Goal: Task Accomplishment & Management: Complete application form

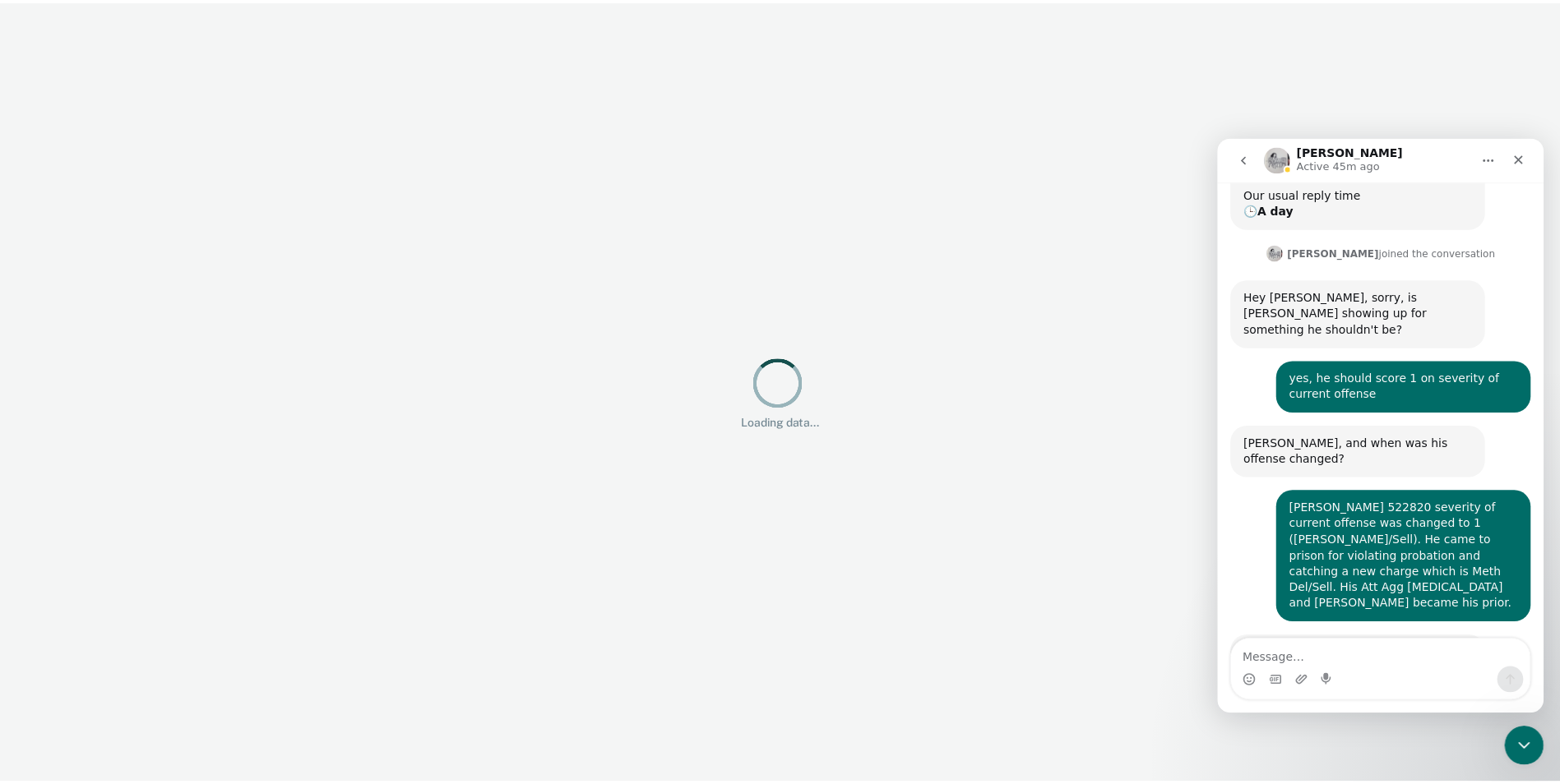
scroll to position [274, 0]
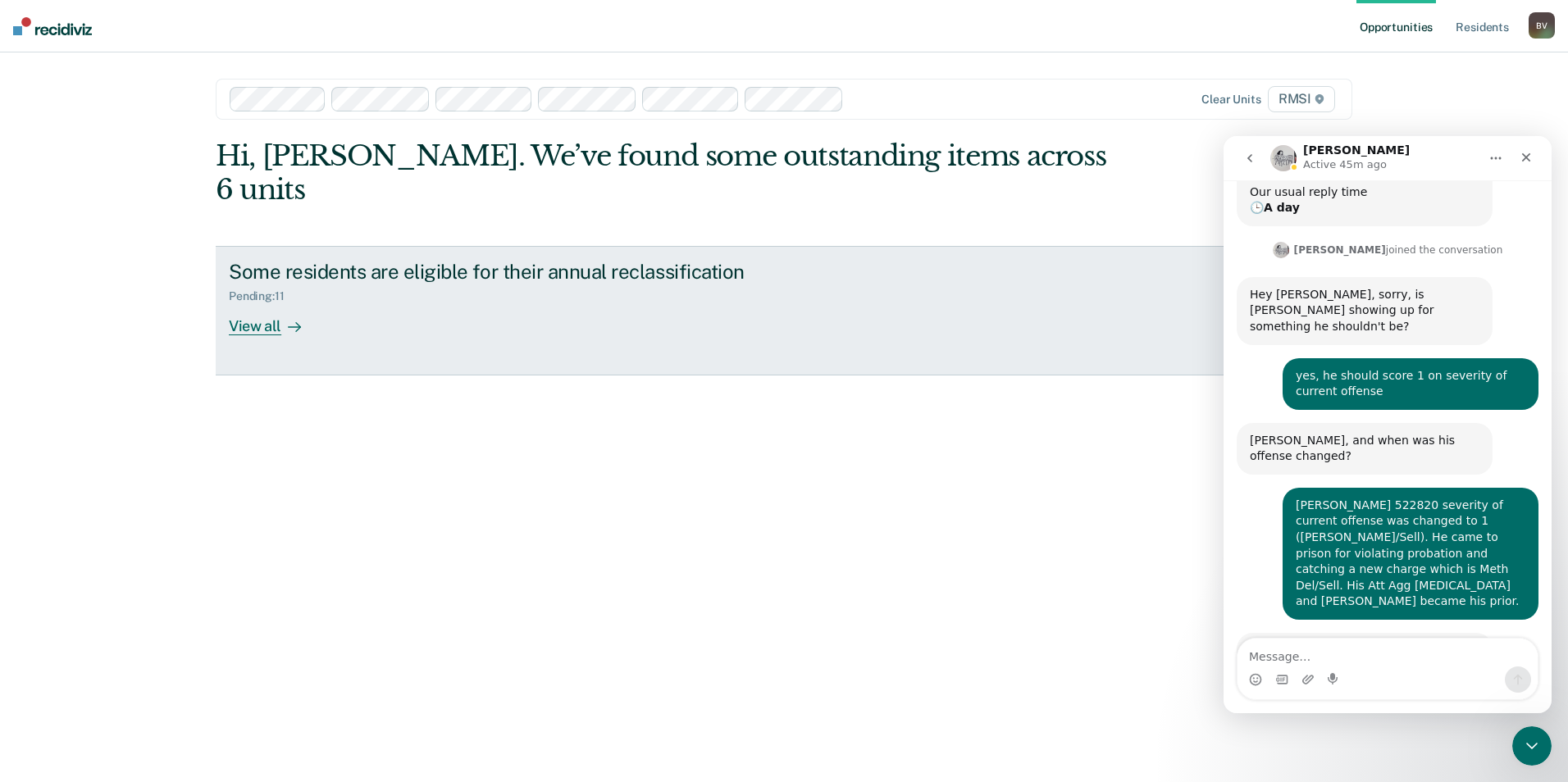
click at [583, 260] on div "Some residents are eligible for their annual reclassification" at bounding box center [517, 272] width 576 height 24
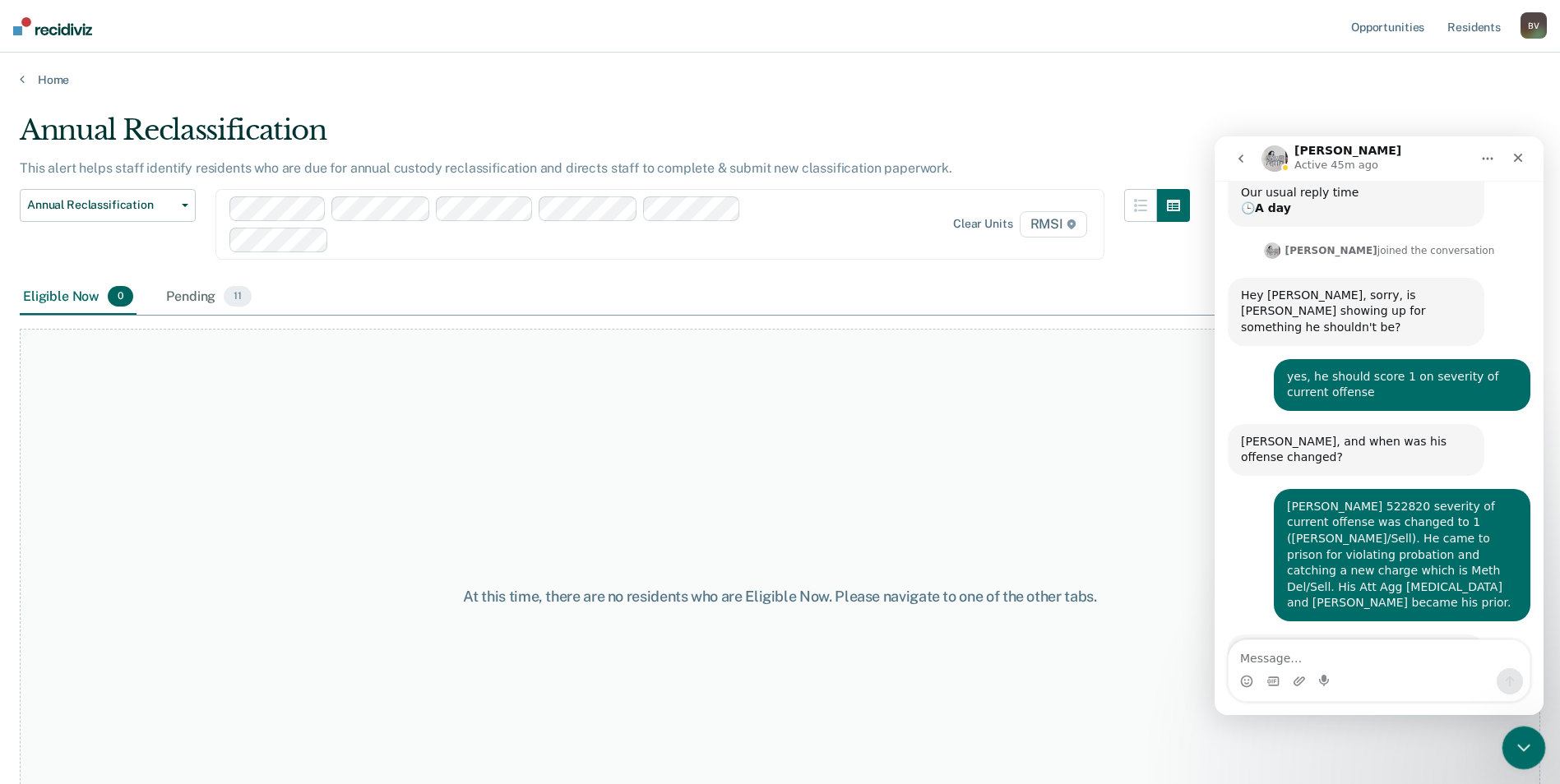
drag, startPoint x: 1526, startPoint y: 747, endPoint x: 2973, endPoint y: 1457, distance: 1611.8
click at [1528, 748] on icon "Close Intercom Messenger" at bounding box center [1522, 746] width 20 height 20
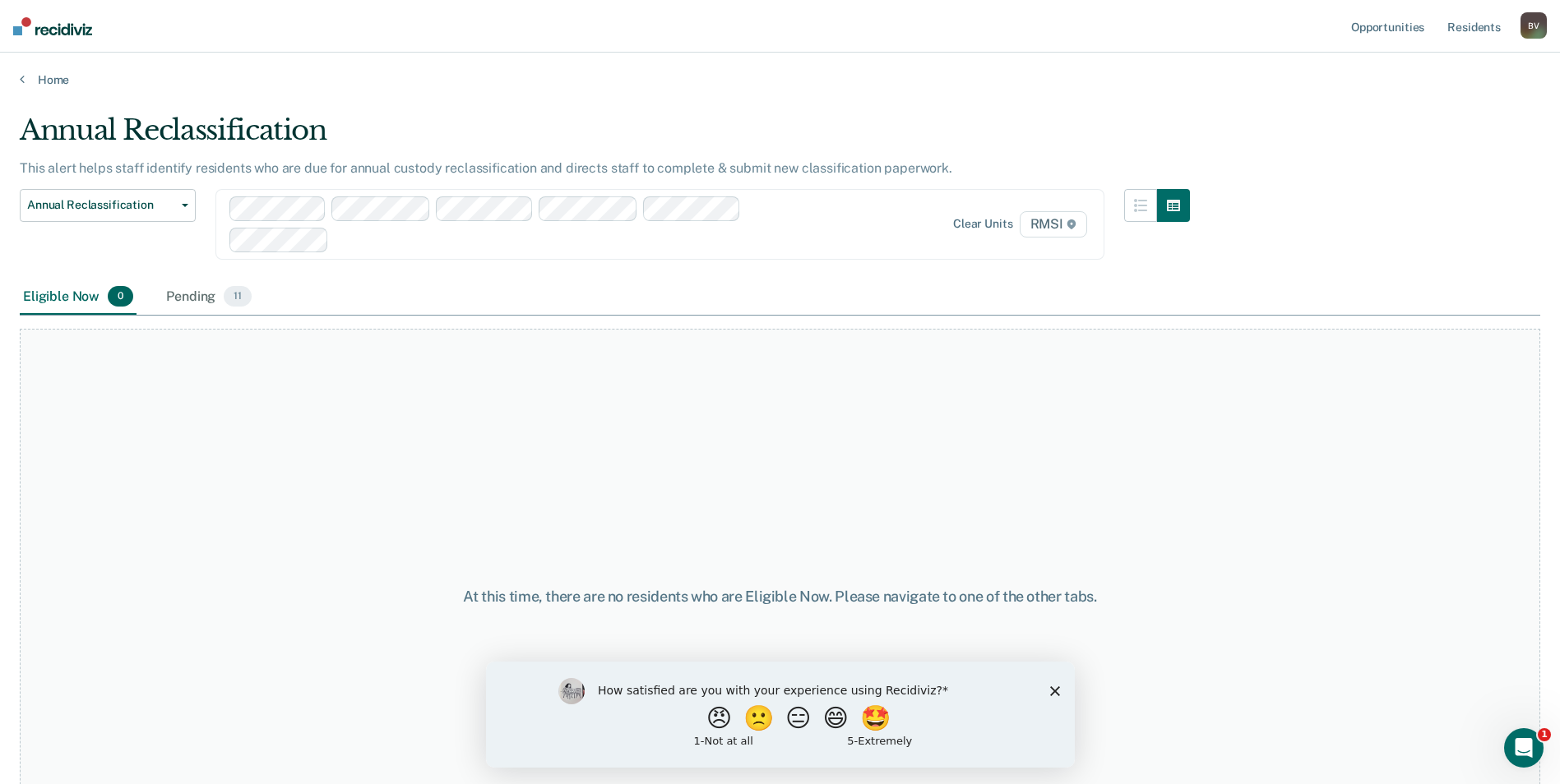
scroll to position [274, 0]
click at [233, 299] on span "11" at bounding box center [238, 296] width 28 height 21
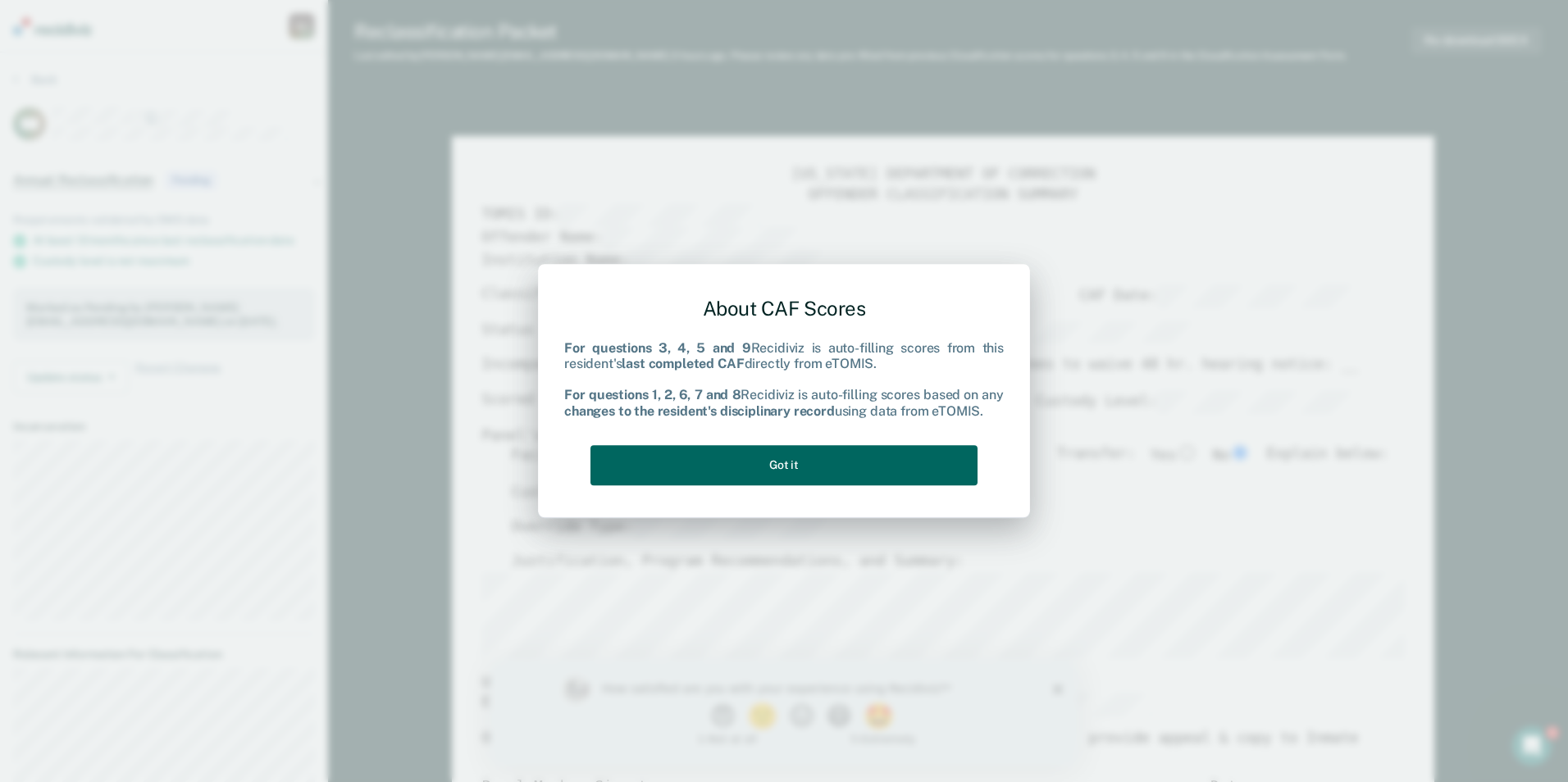
click at [794, 454] on button "Got it" at bounding box center [784, 466] width 387 height 40
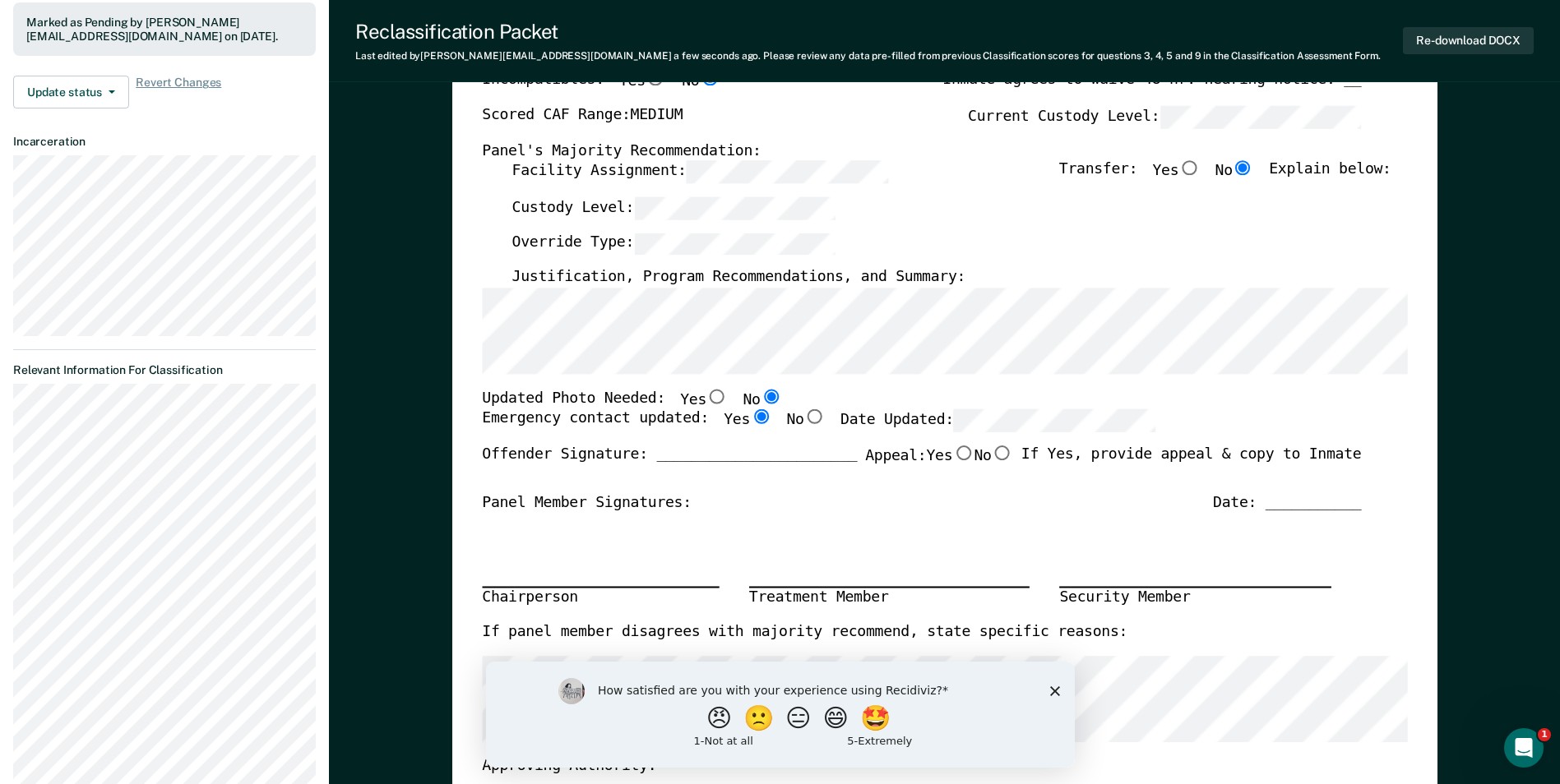
scroll to position [247, 0]
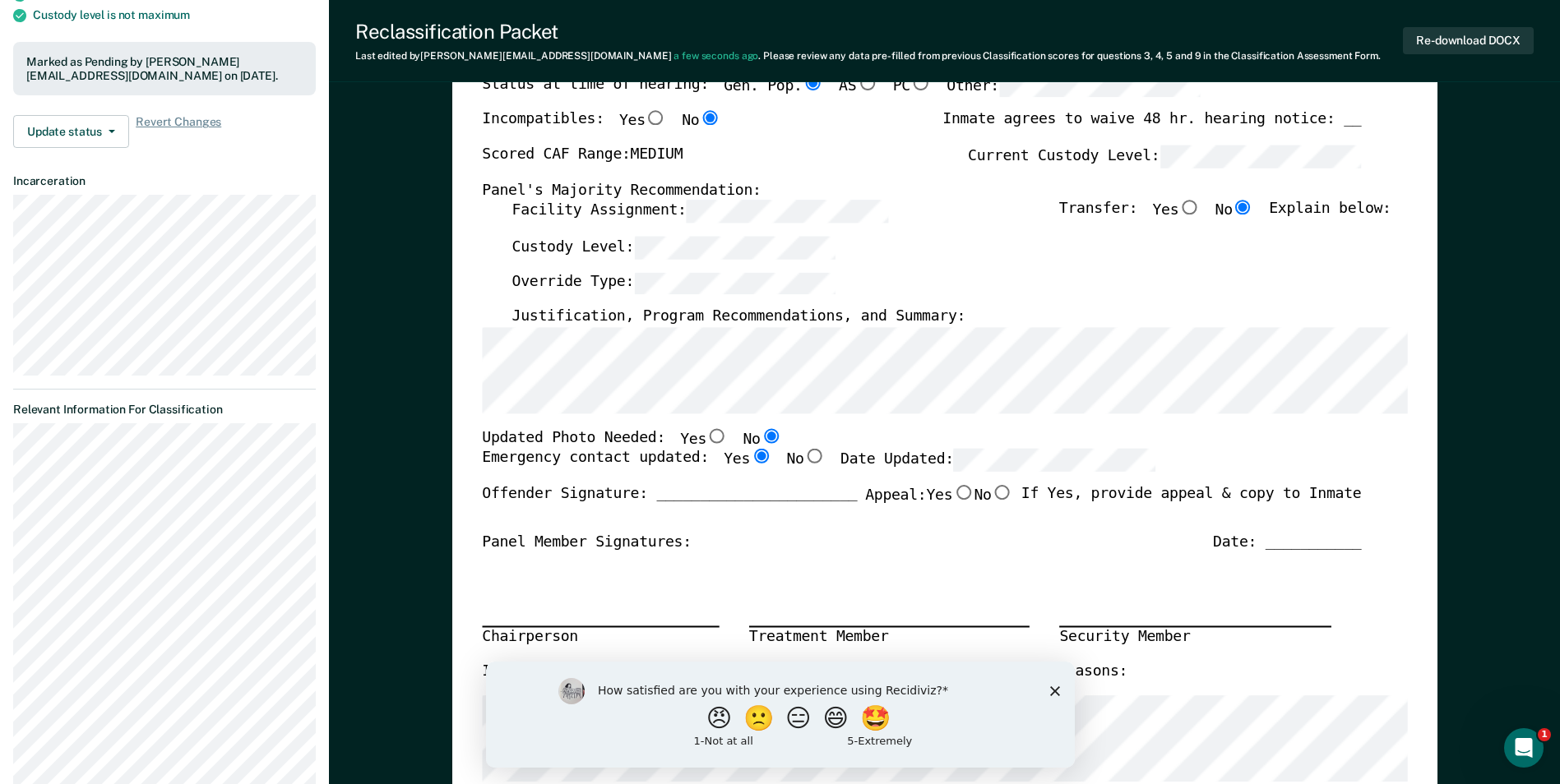
type textarea "x"
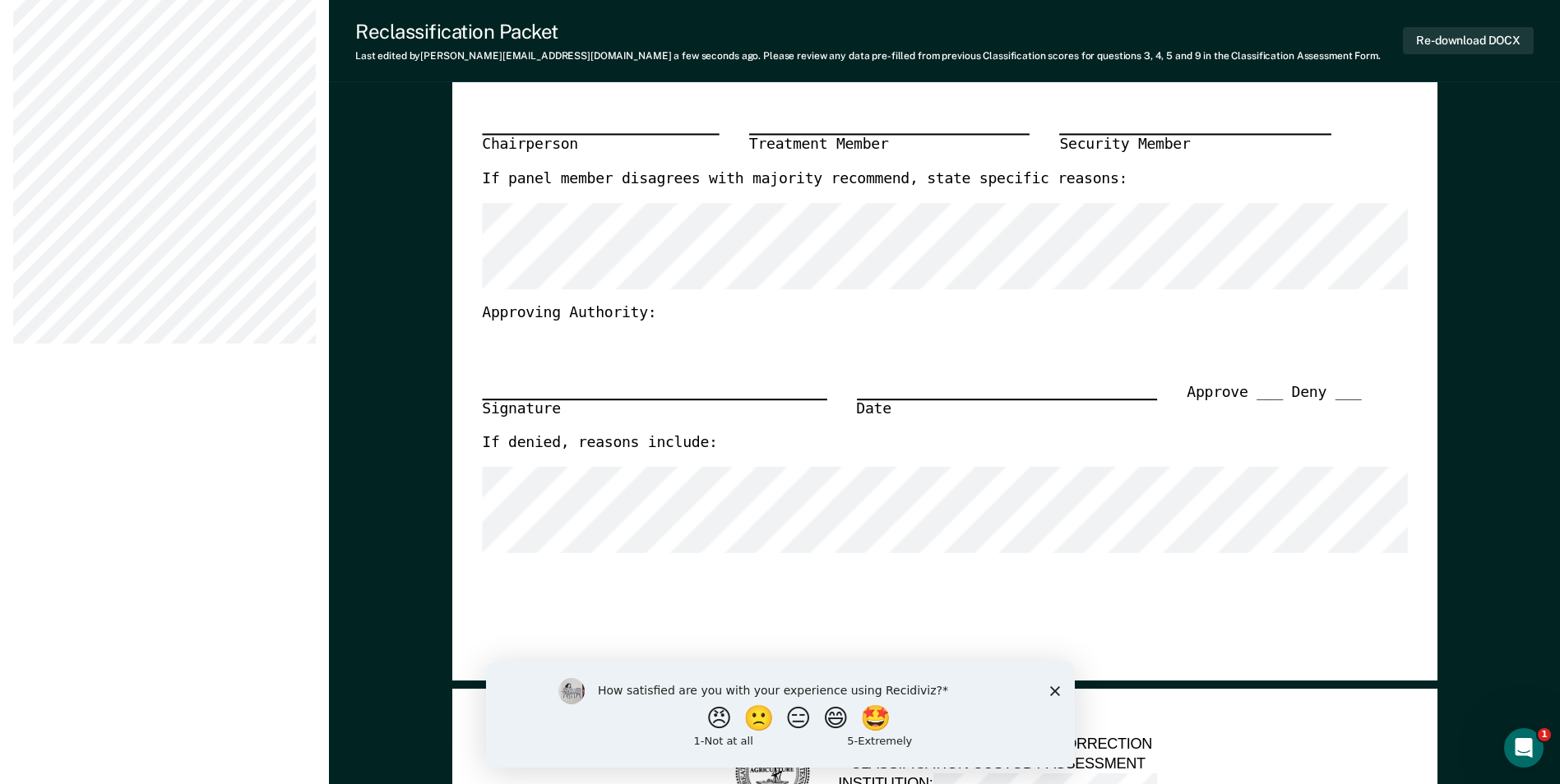
scroll to position [987, 0]
